Goal: Transaction & Acquisition: Purchase product/service

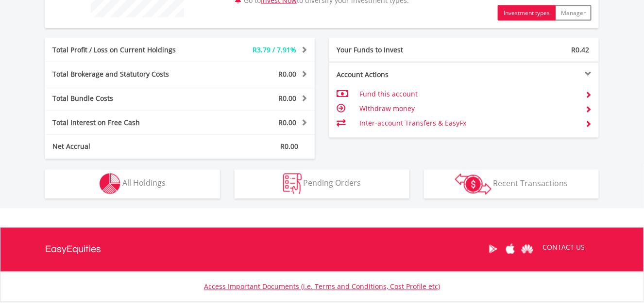
scroll to position [453, 0]
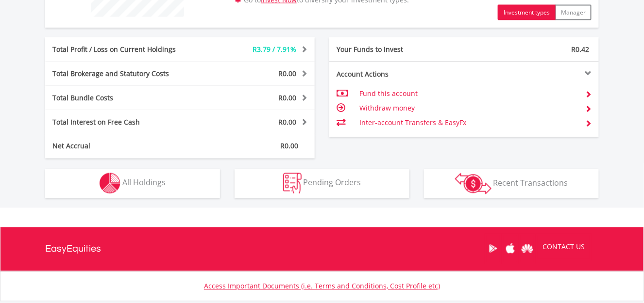
drag, startPoint x: 650, startPoint y: 59, endPoint x: 641, endPoint y: 239, distance: 180.3
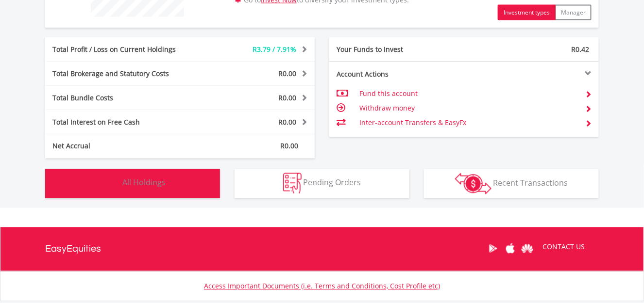
click at [189, 177] on button "Holdings All Holdings" at bounding box center [132, 183] width 175 height 29
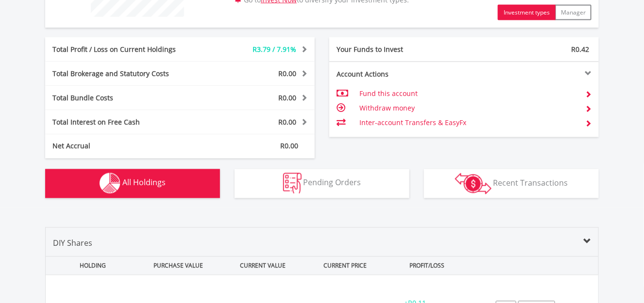
scroll to position [680, 0]
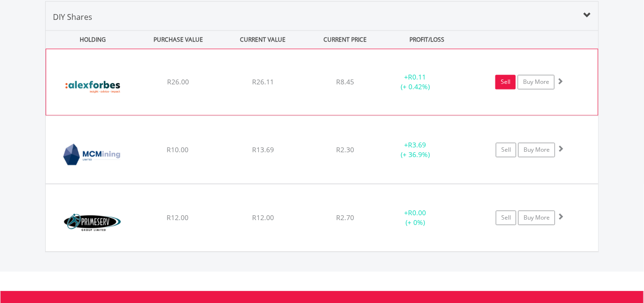
click at [506, 83] on link "Sell" at bounding box center [505, 82] width 20 height 15
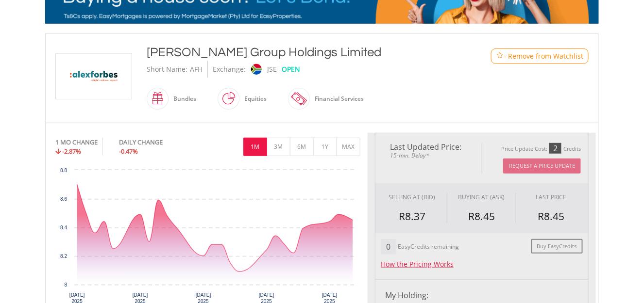
type input "*****"
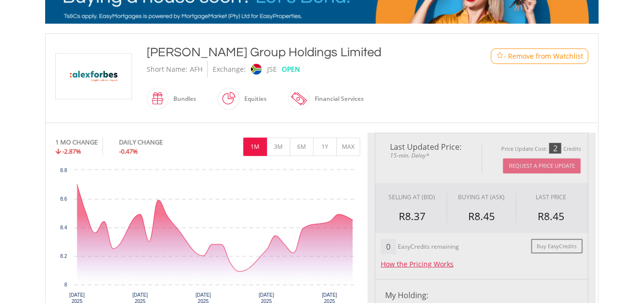
type input "******"
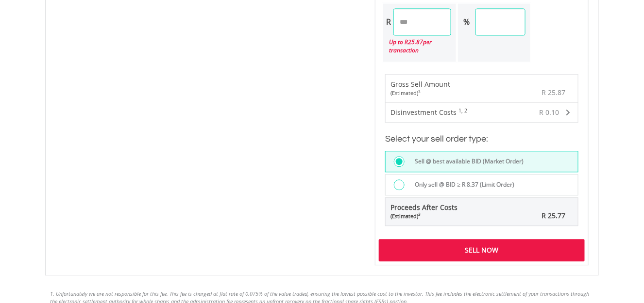
scroll to position [657, 0]
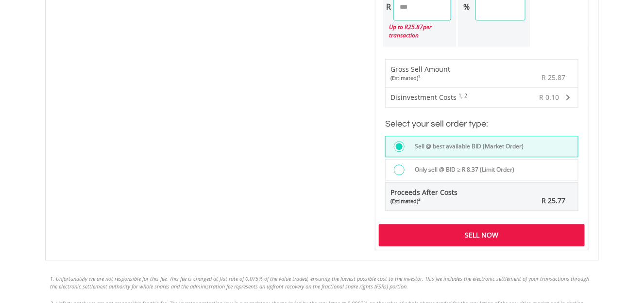
click at [525, 224] on div "Sell Now" at bounding box center [482, 235] width 206 height 22
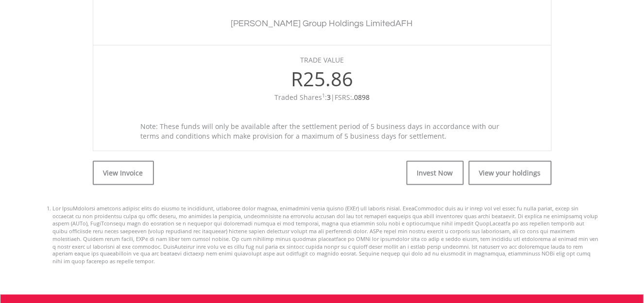
scroll to position [341, 0]
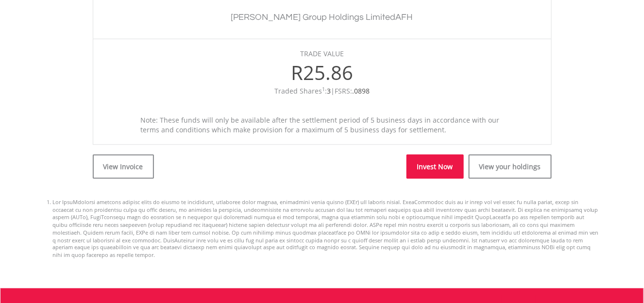
click at [440, 168] on link "Invest Now" at bounding box center [434, 167] width 57 height 24
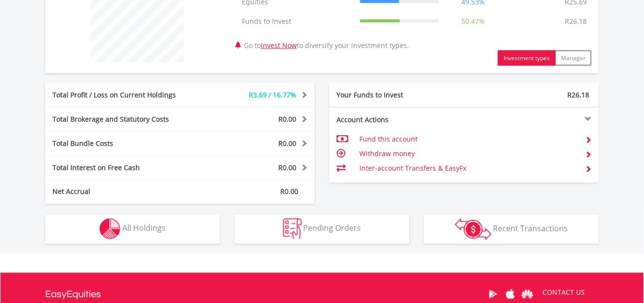
scroll to position [443, 0]
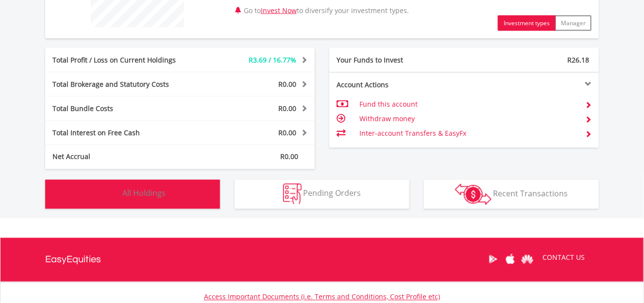
click at [199, 185] on button "Holdings All Holdings" at bounding box center [132, 194] width 175 height 29
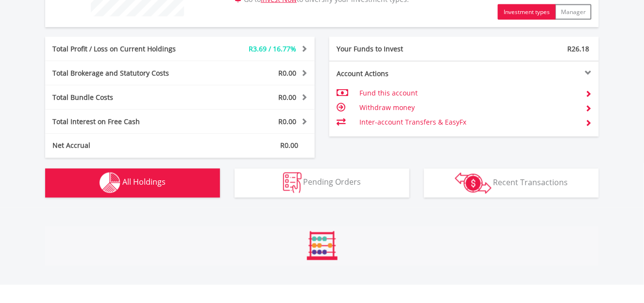
scroll to position [680, 0]
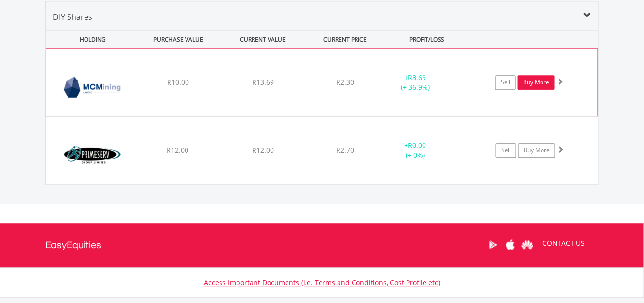
click at [544, 84] on link "Buy More" at bounding box center [535, 82] width 37 height 15
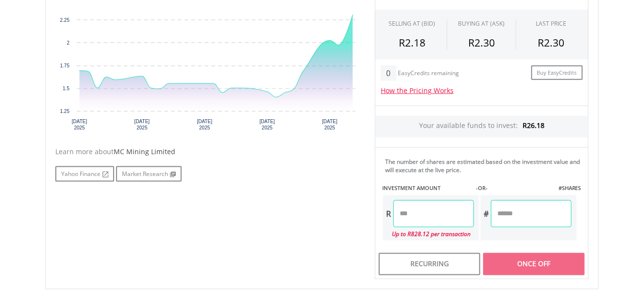
scroll to position [360, 0]
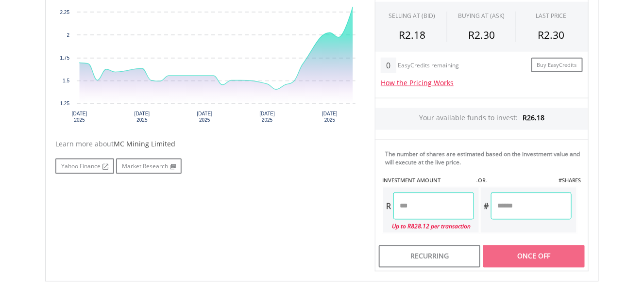
drag, startPoint x: 650, startPoint y: 31, endPoint x: 645, endPoint y: 158, distance: 127.7
click at [643, 158] on html "My Investments Invest Now New Listings Sell My Recurring Investments Pending Or…" at bounding box center [322, 50] width 644 height 820
click at [414, 200] on input "number" at bounding box center [433, 206] width 81 height 27
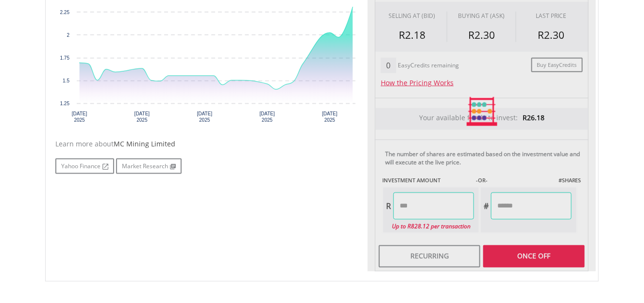
type input "*****"
type input "*******"
click at [529, 250] on div "Last Updated Price: 15-min. Delay* Price Update Cost: 2 Credits Request A Price…" at bounding box center [481, 111] width 228 height 320
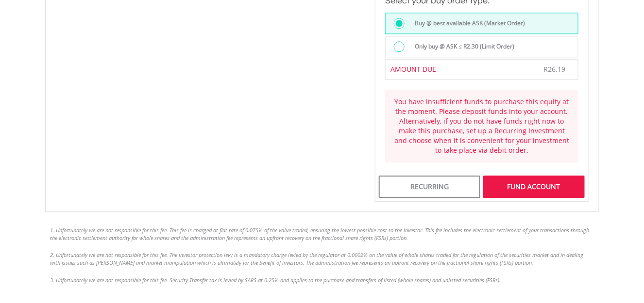
scroll to position [751, 0]
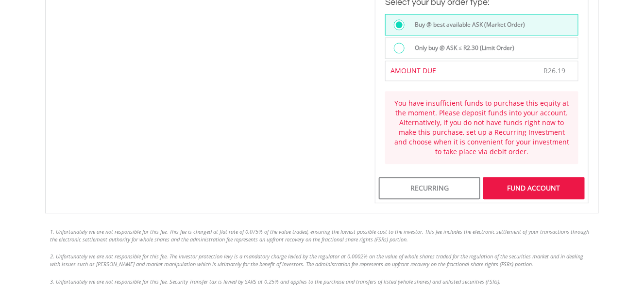
click at [544, 178] on div "FUND ACCOUNT" at bounding box center [533, 188] width 101 height 22
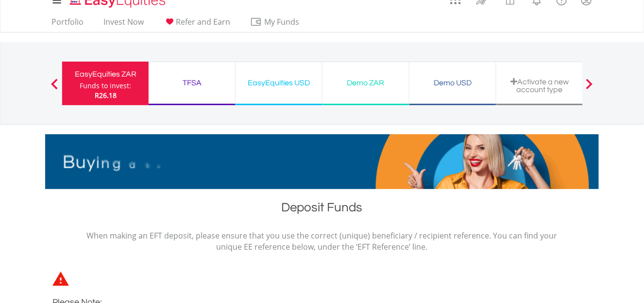
scroll to position [9, 0]
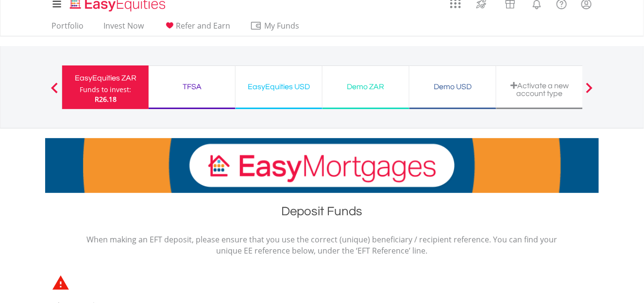
click at [100, 86] on div "Funds to invest:" at bounding box center [105, 90] width 51 height 10
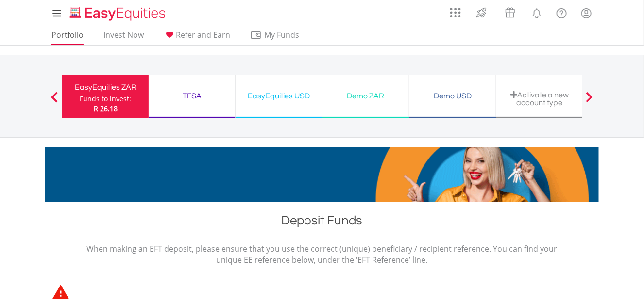
drag, startPoint x: 193, startPoint y: 74, endPoint x: 65, endPoint y: 39, distance: 132.4
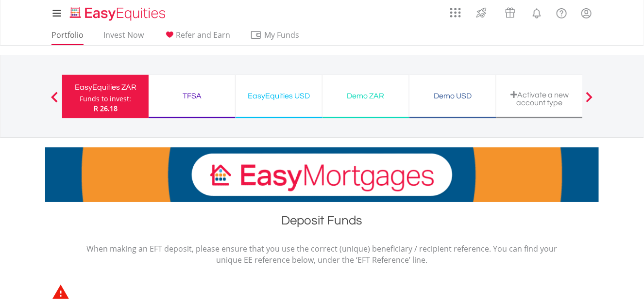
click at [65, 39] on div "My Investments Invest Now New Listings Sell My Recurring Investments Pending Or…" at bounding box center [322, 101] width 644 height 202
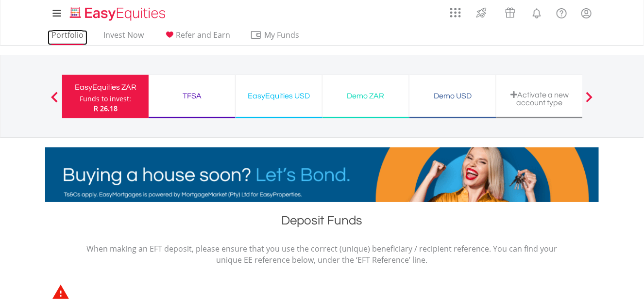
click at [65, 39] on link "Portfolio" at bounding box center [68, 37] width 40 height 15
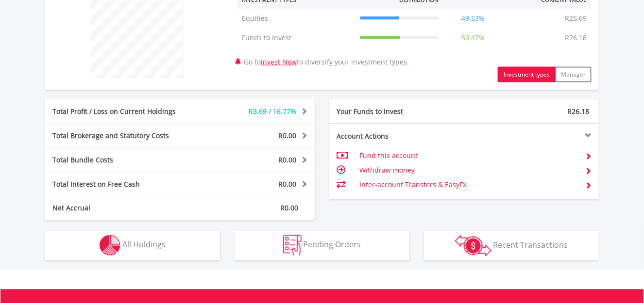
scroll to position [400, 0]
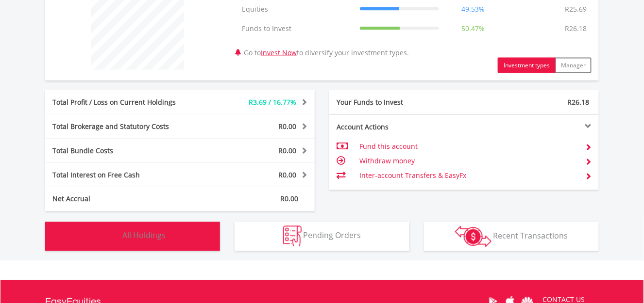
click at [184, 240] on button "Holdings All Holdings" at bounding box center [132, 236] width 175 height 29
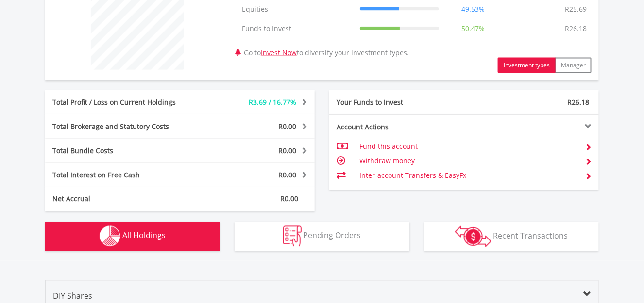
scroll to position [680, 0]
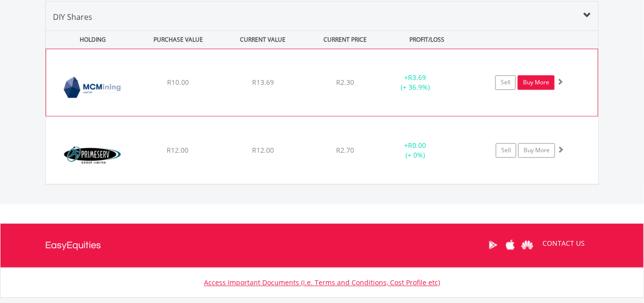
click at [538, 86] on link "Buy More" at bounding box center [535, 82] width 37 height 15
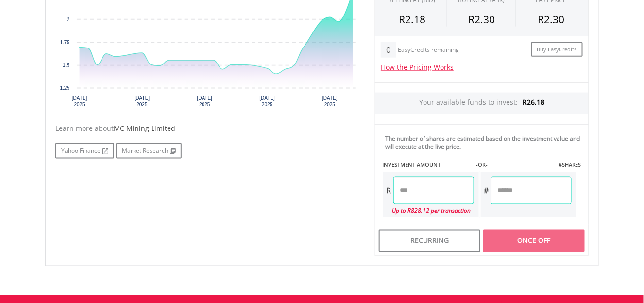
scroll to position [377, 0]
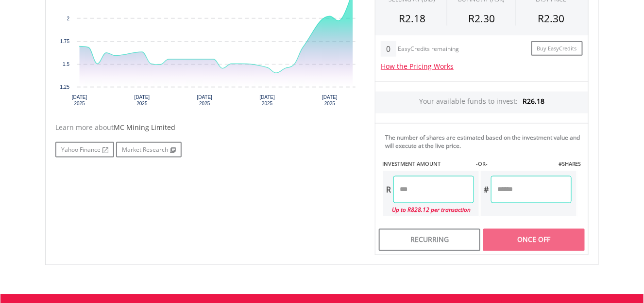
click at [407, 190] on input "number" at bounding box center [433, 189] width 81 height 27
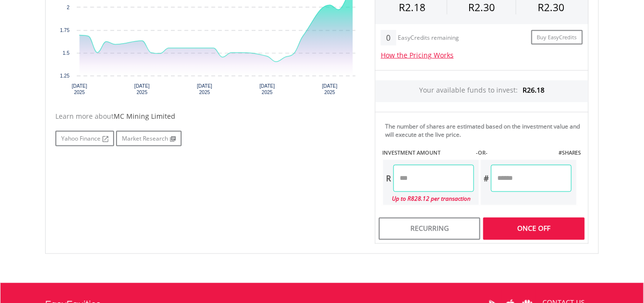
scroll to position [401, 0]
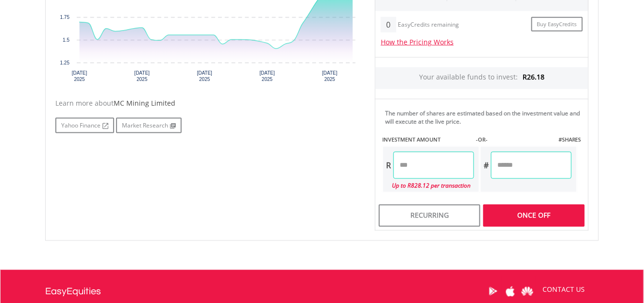
type input "*****"
type input "*******"
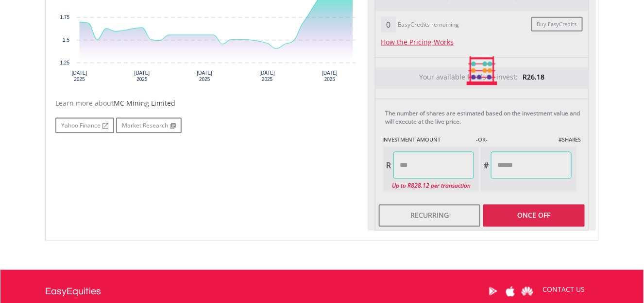
click at [547, 211] on div "Last Updated Price: 15-min. Delay* Price Update Cost: 2 Credits Request A Price…" at bounding box center [481, 71] width 228 height 320
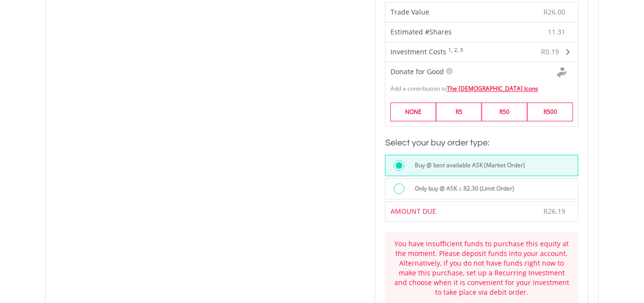
scroll to position [658, 0]
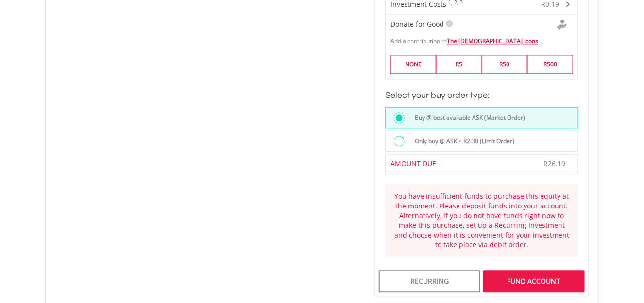
click at [396, 141] on div at bounding box center [399, 141] width 11 height 11
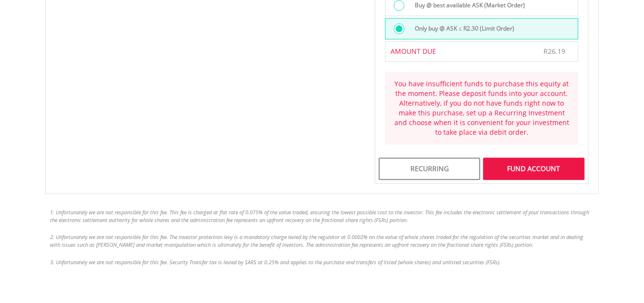
scroll to position [784, 0]
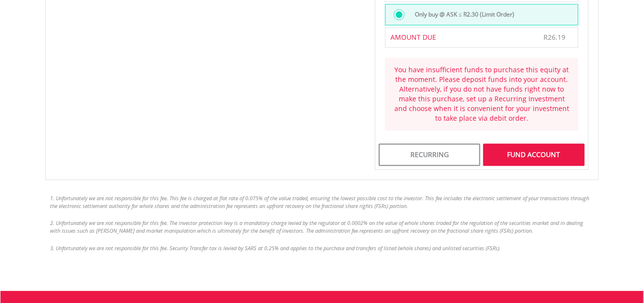
click at [510, 152] on div "FUND ACCOUNT" at bounding box center [533, 155] width 101 height 22
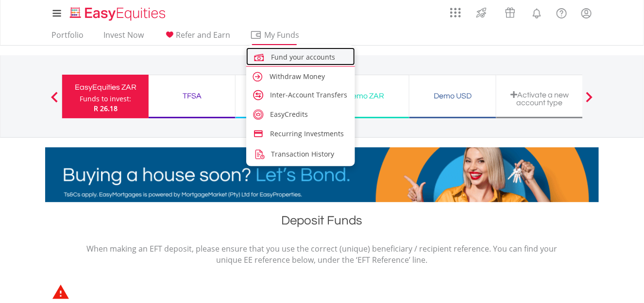
click at [311, 61] on span "Fund your accounts" at bounding box center [303, 56] width 64 height 9
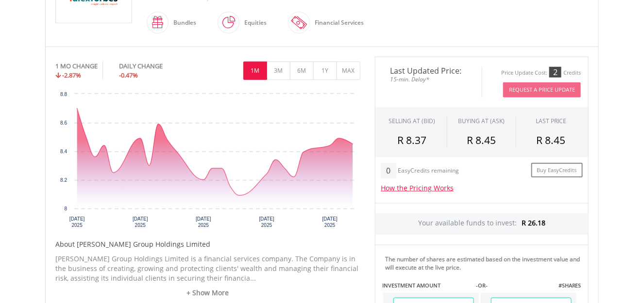
drag, startPoint x: 650, startPoint y: 81, endPoint x: 644, endPoint y: 172, distance: 91.5
click at [643, 172] on html "My Investments Invest Now New Listings Sell My Recurring Investments Pending Or…" at bounding box center [322, 155] width 644 height 820
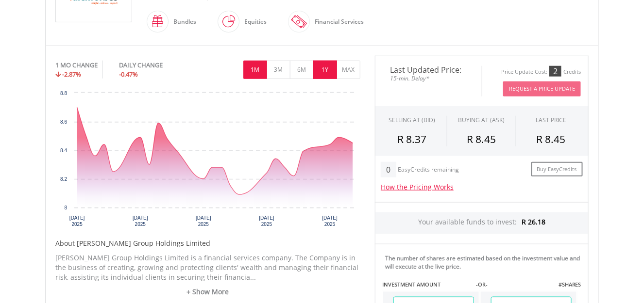
click at [314, 69] on button "1Y" at bounding box center [325, 70] width 24 height 18
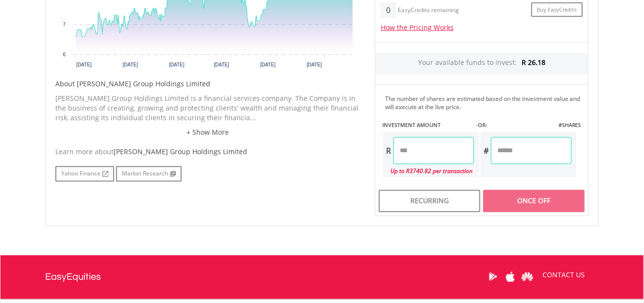
scroll to position [426, 0]
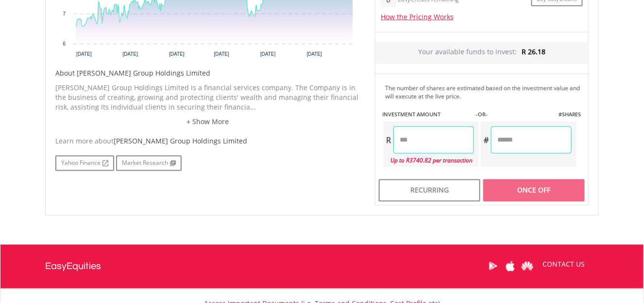
click at [432, 132] on input "number" at bounding box center [433, 140] width 81 height 27
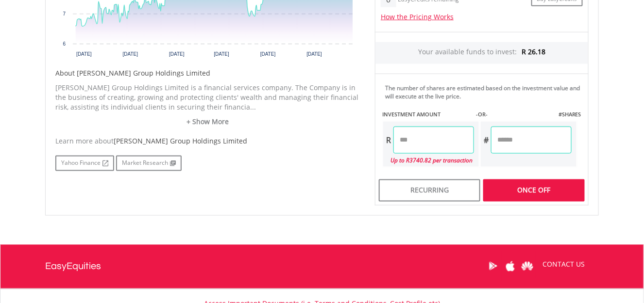
click at [528, 189] on div "Last Updated Price: 15-min. Delay* Price Update Cost: 2 Credits Request A Price…" at bounding box center [481, 45] width 228 height 320
type input "*****"
type input "******"
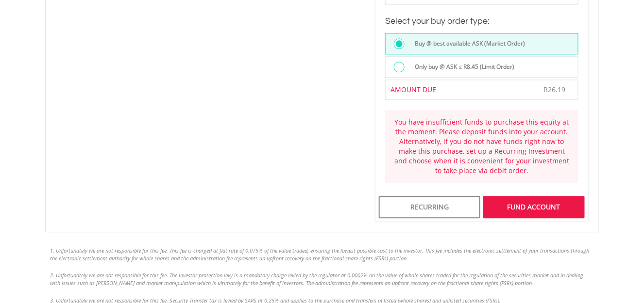
scroll to position [821, 0]
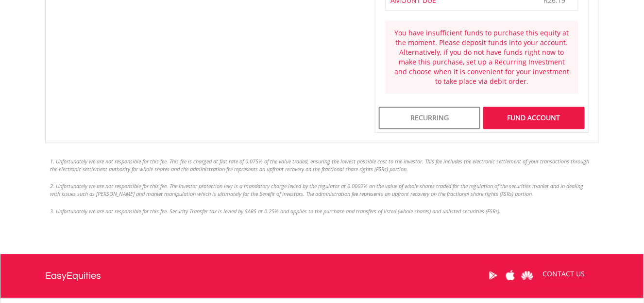
click at [537, 111] on div "FUND ACCOUNT" at bounding box center [533, 118] width 101 height 22
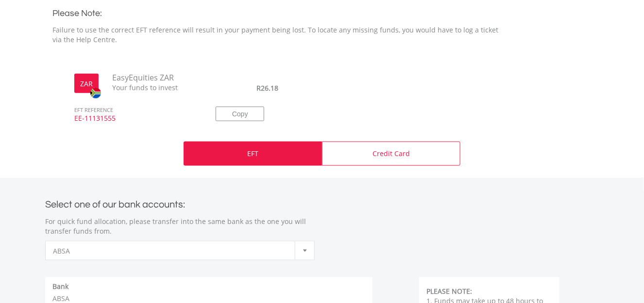
scroll to position [314, 0]
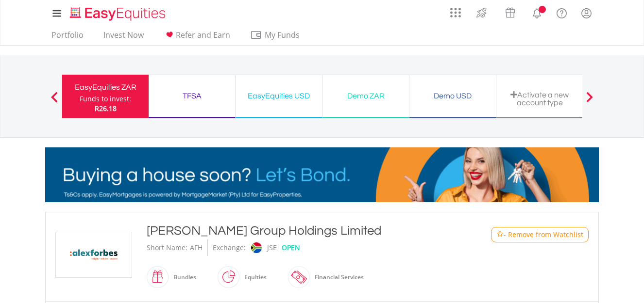
scroll to position [504, 0]
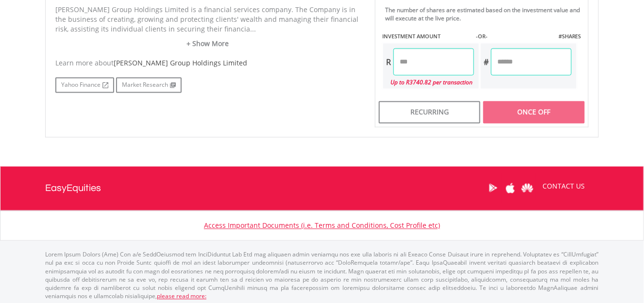
click at [428, 68] on input "*****" at bounding box center [433, 62] width 81 height 27
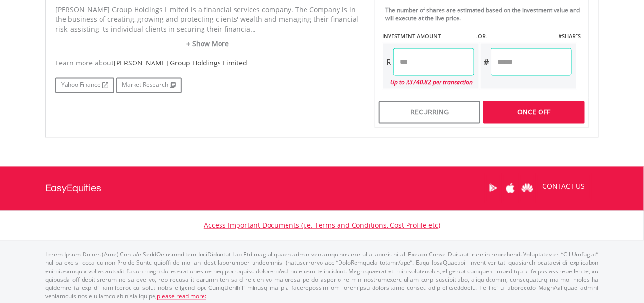
type input "*****"
type input "******"
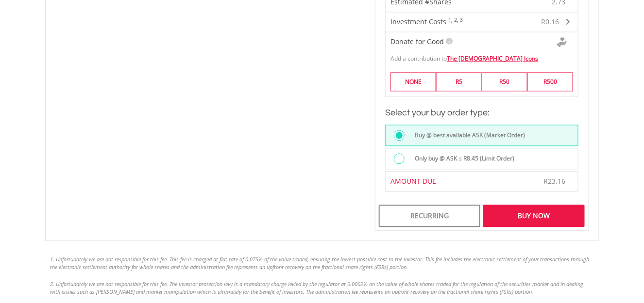
scroll to position [648, 0]
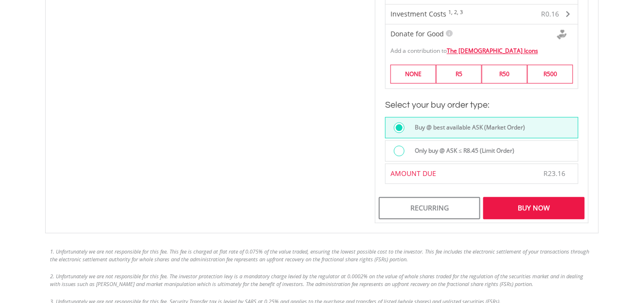
click at [551, 208] on div "Buy Now" at bounding box center [533, 208] width 101 height 22
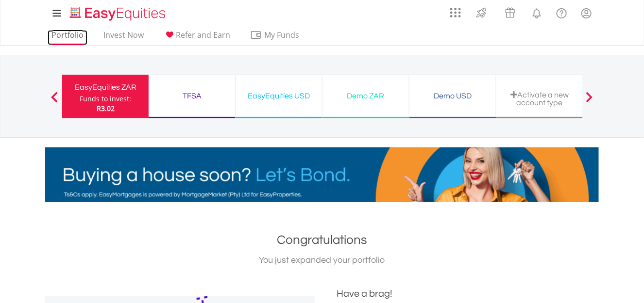
click at [83, 37] on link "Portfolio" at bounding box center [68, 37] width 40 height 15
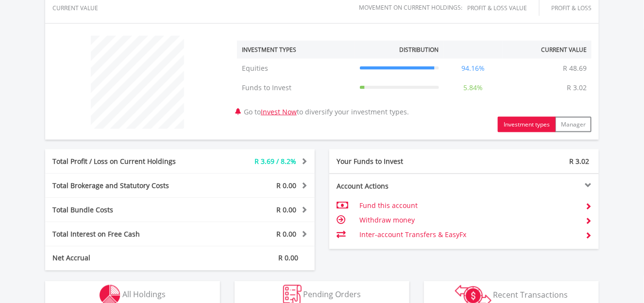
scroll to position [356, 0]
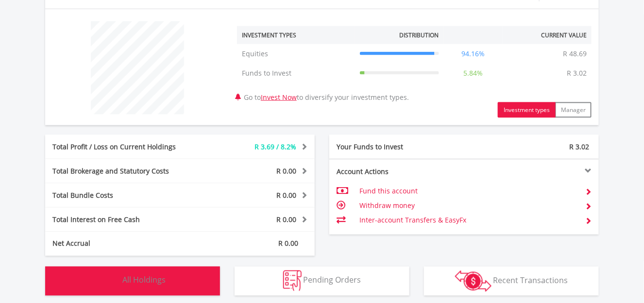
click at [132, 292] on button "Holdings All Holdings" at bounding box center [132, 281] width 175 height 29
